Goal: Task Accomplishment & Management: Use online tool/utility

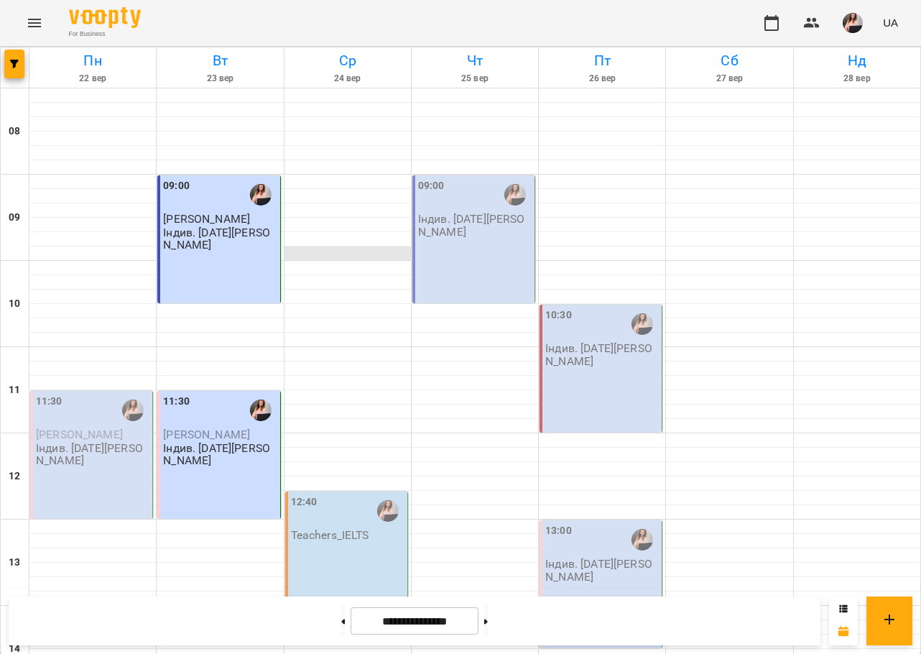
scroll to position [144, 0]
click at [341, 622] on button at bounding box center [343, 621] width 4 height 32
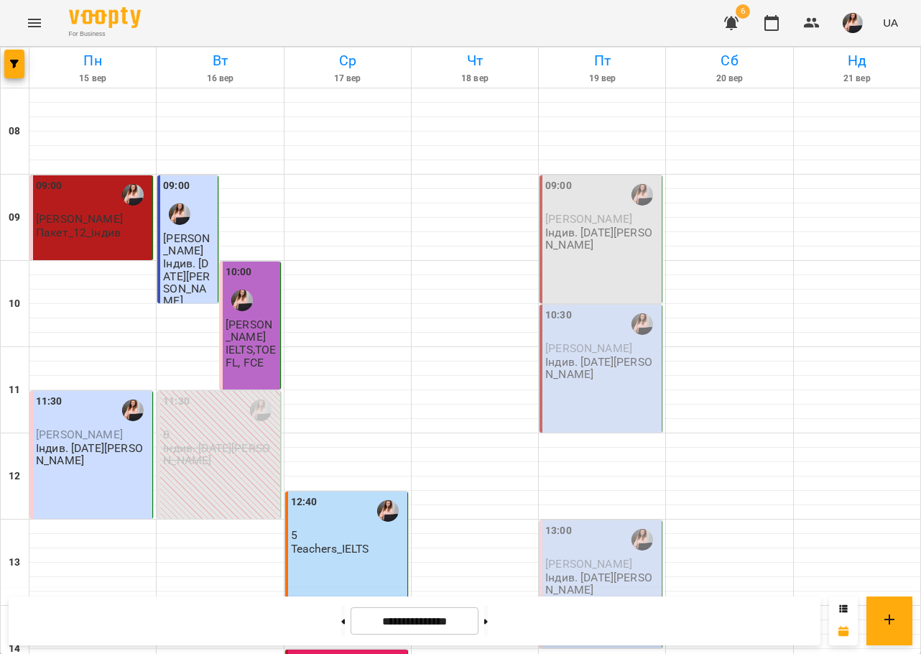
scroll to position [287, 0]
click at [488, 623] on button at bounding box center [486, 621] width 4 height 32
type input "**********"
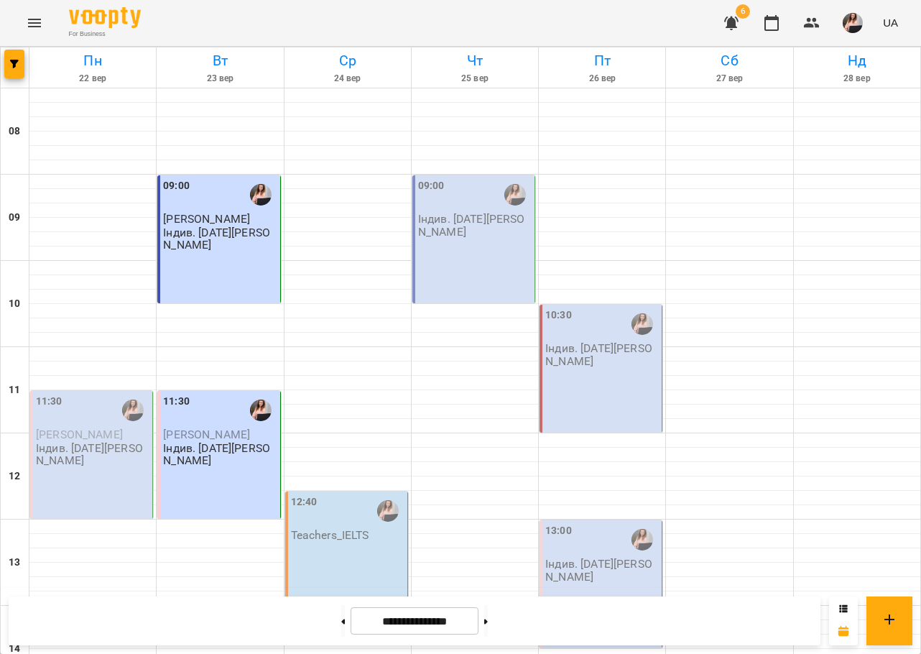
scroll to position [0, 0]
click at [246, 292] on div "09:00 [PERSON_NAME]. [DATE][PERSON_NAME]" at bounding box center [218, 239] width 123 height 128
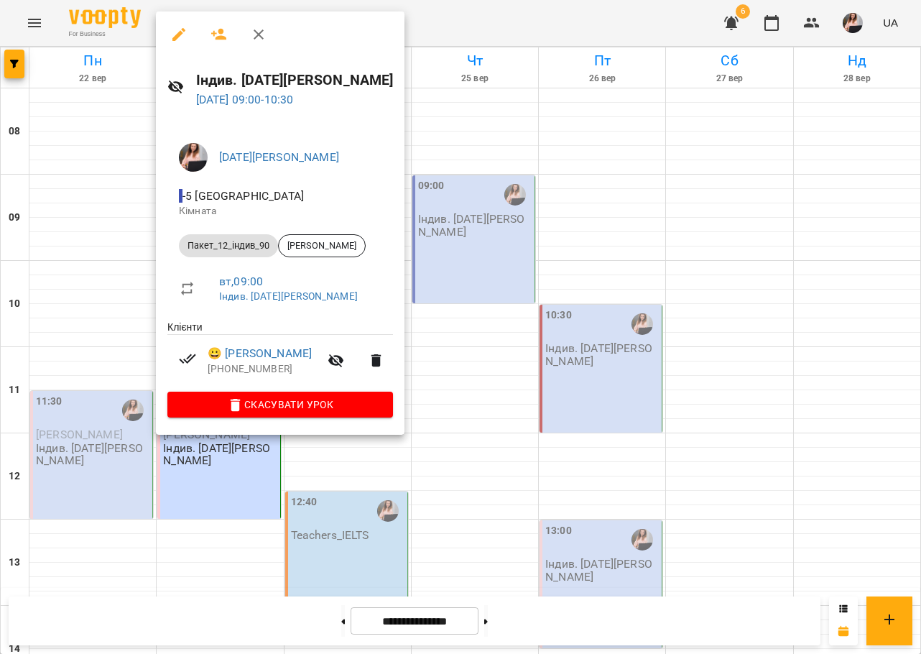
click at [517, 134] on div at bounding box center [460, 327] width 921 height 654
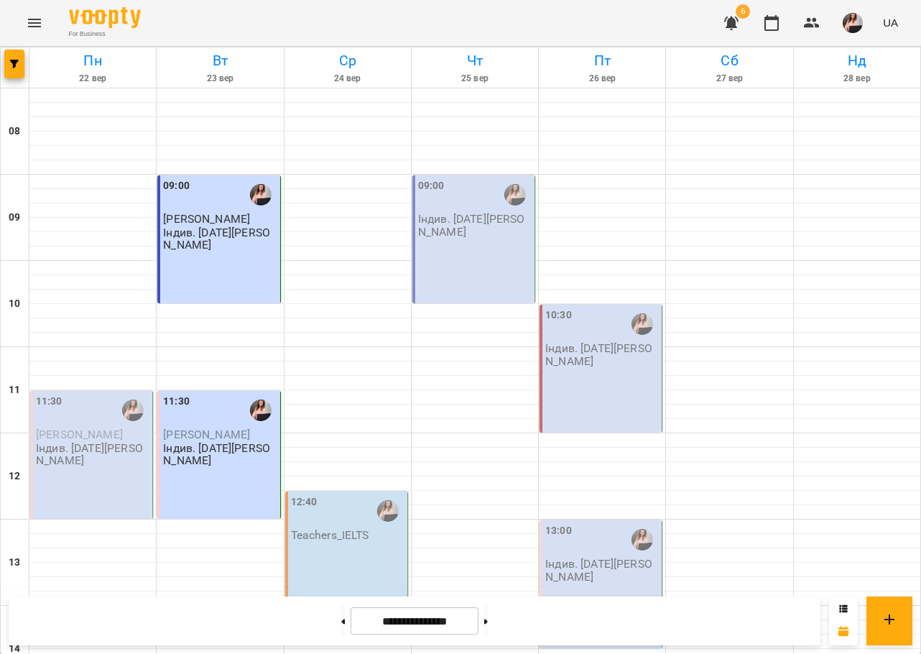
click at [203, 239] on p "Індив. [DATE][PERSON_NAME]" at bounding box center [220, 238] width 114 height 25
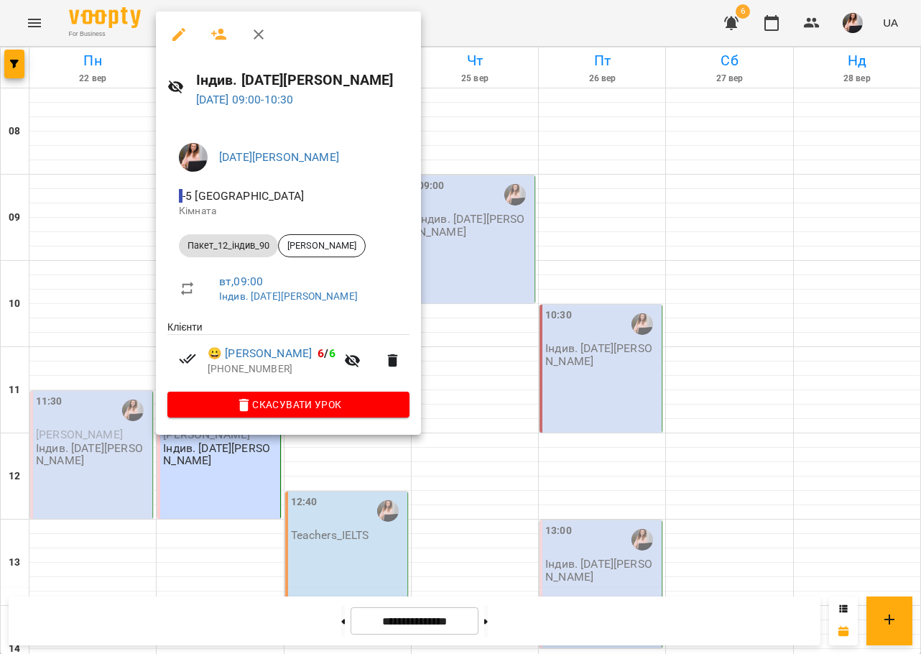
click at [569, 178] on div at bounding box center [460, 327] width 921 height 654
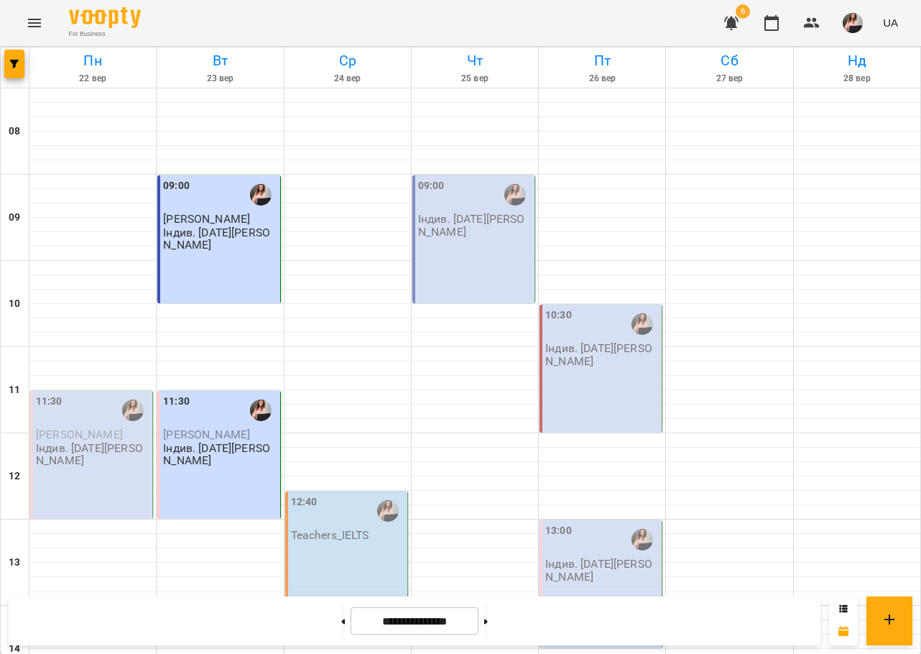
click at [857, 21] on img "button" at bounding box center [853, 23] width 20 height 20
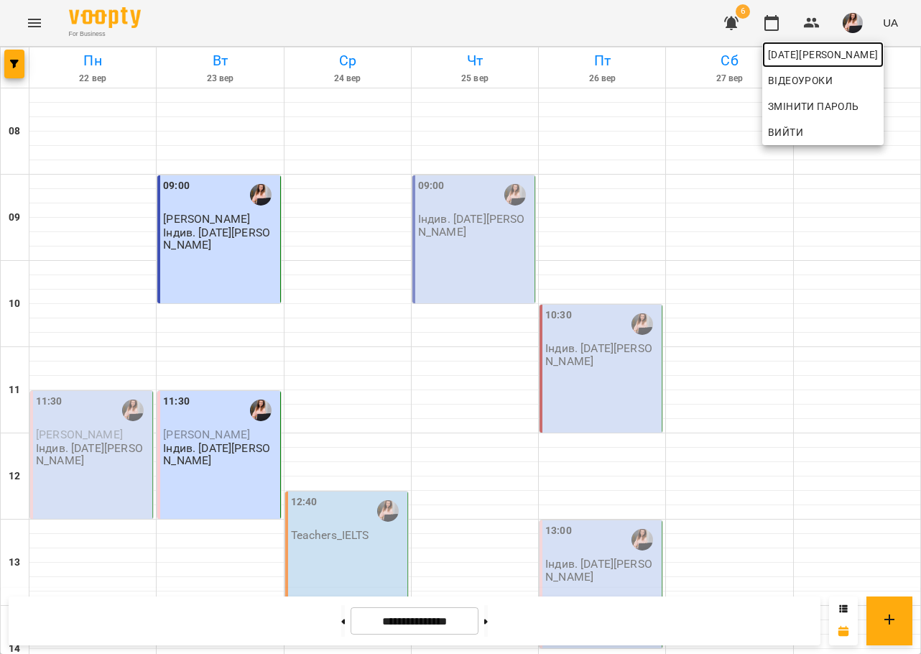
click at [859, 59] on span "[DATE][PERSON_NAME]" at bounding box center [823, 54] width 110 height 17
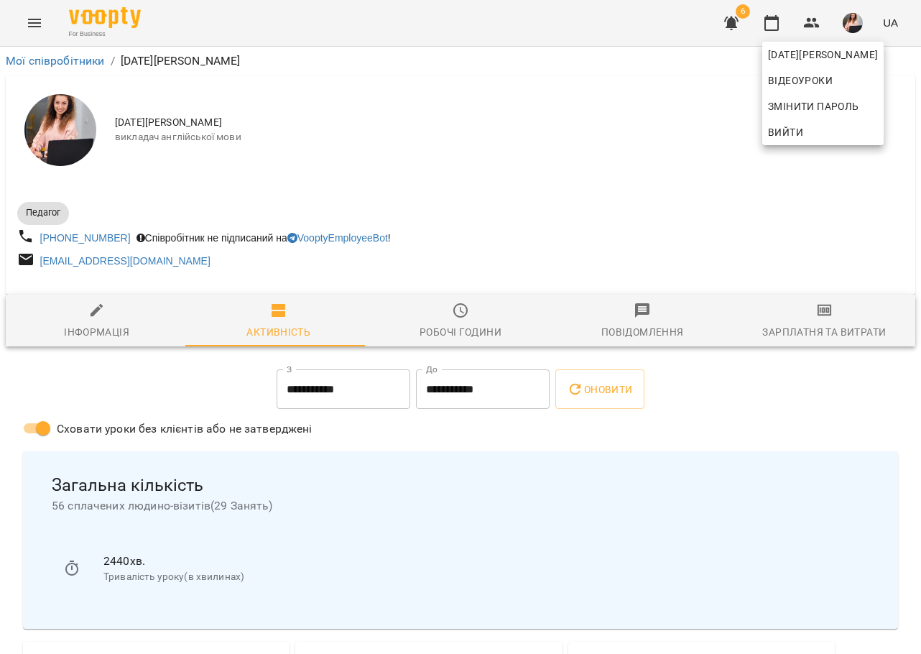
click at [804, 328] on div at bounding box center [460, 327] width 921 height 654
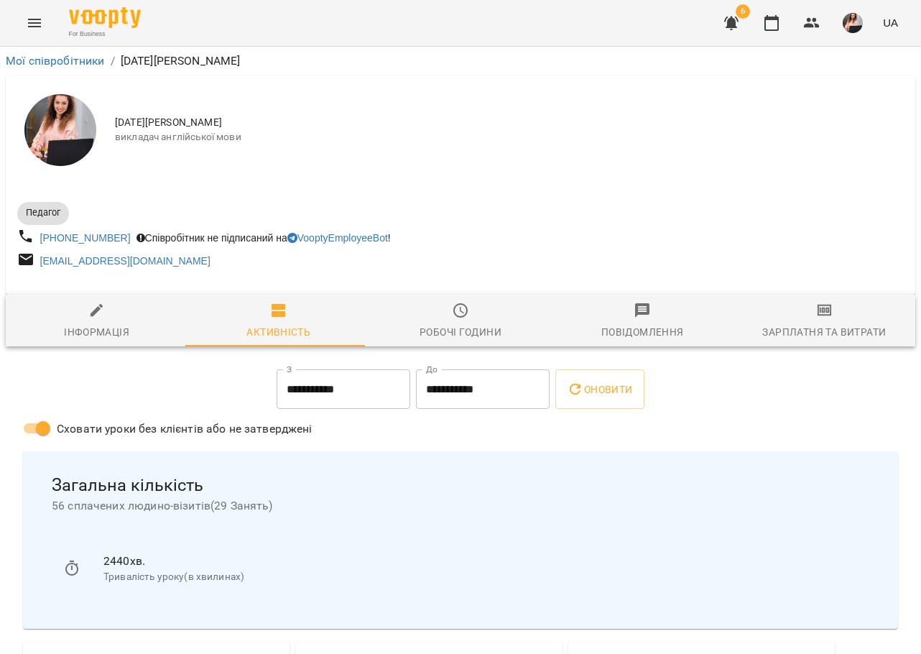
click at [820, 312] on icon "button" at bounding box center [825, 311] width 10 height 6
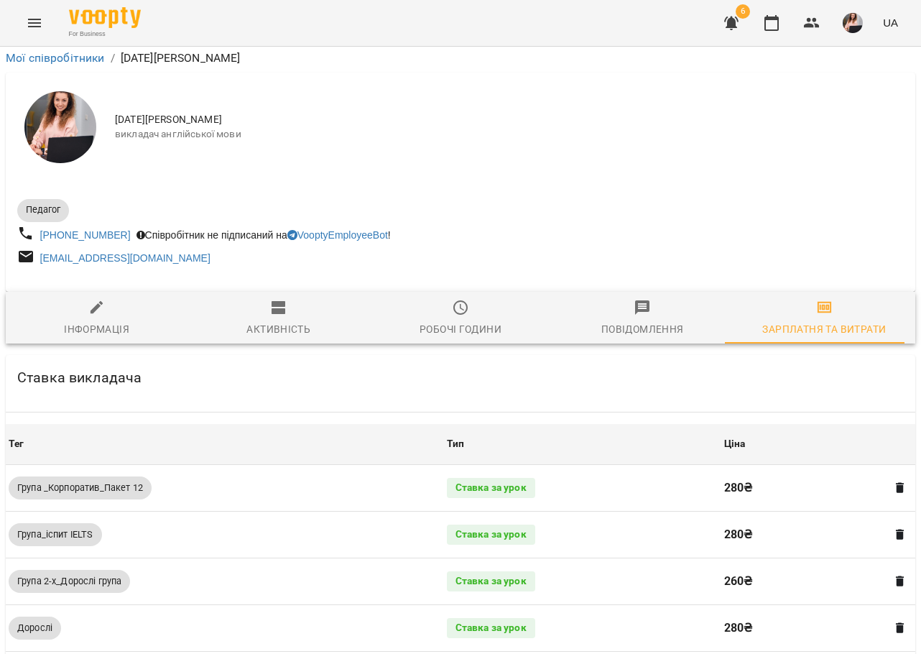
scroll to position [895, 0]
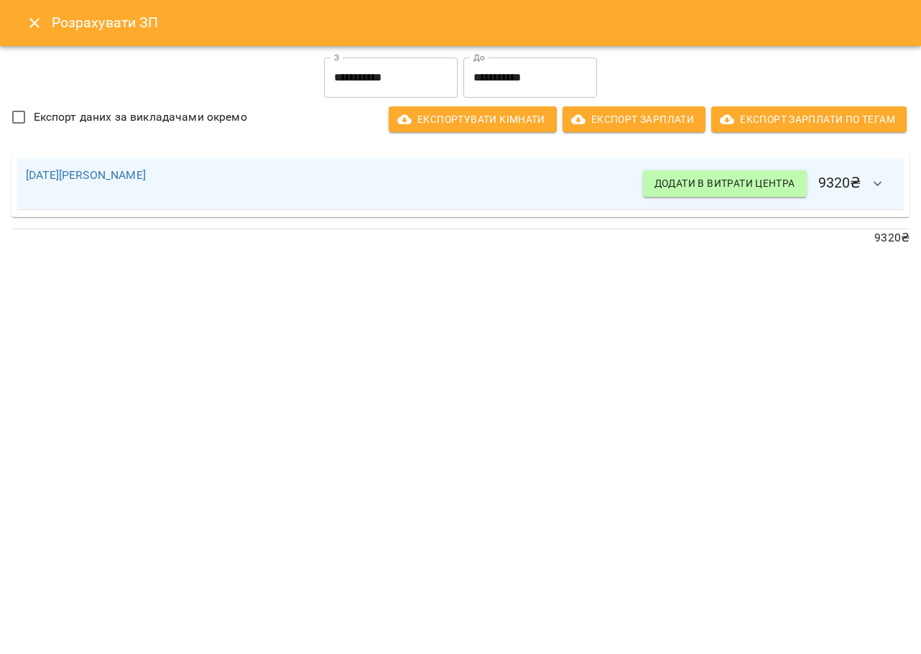
click at [24, 22] on button "Close" at bounding box center [34, 23] width 34 height 34
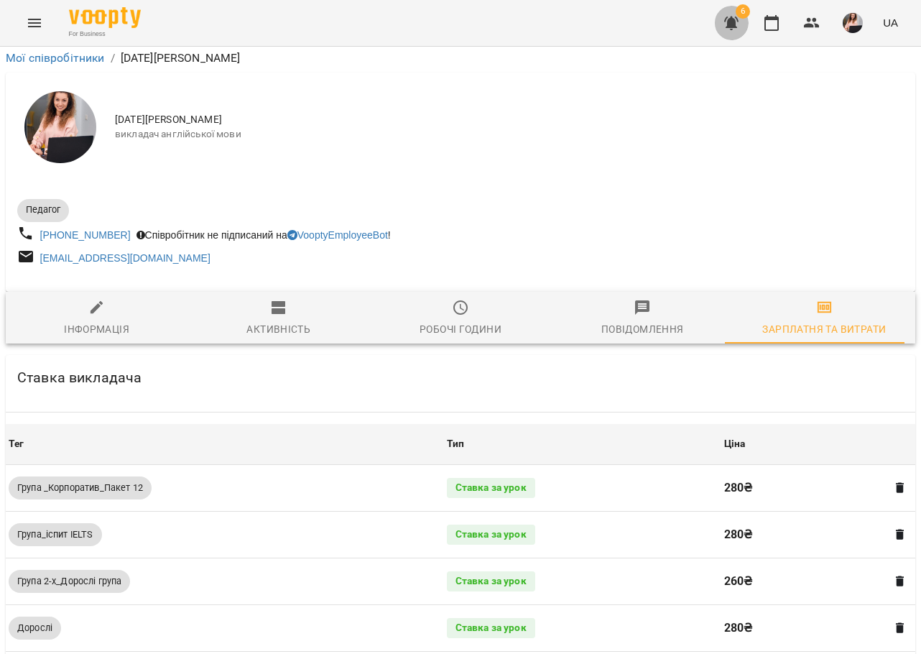
click at [740, 28] on icon "button" at bounding box center [731, 22] width 17 height 17
